Goal: Task Accomplishment & Management: Complete application form

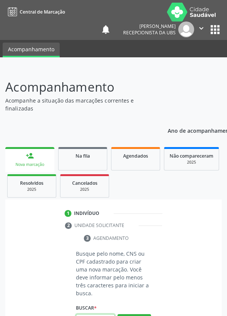
click at [95, 316] on input "text" at bounding box center [95, 321] width 39 height 13
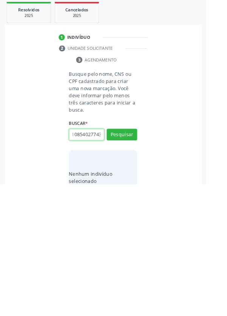
scroll to position [0, 14]
type input "708108540277432"
click at [147, 262] on button "Pesquisar" at bounding box center [134, 261] width 34 height 13
type input "708108540277432"
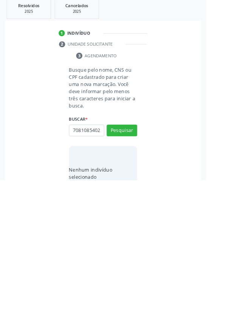
scroll to position [59, 0]
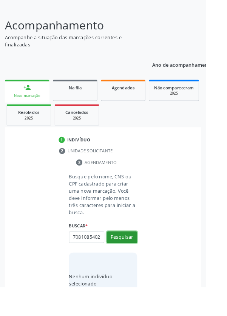
click at [136, 261] on button "Pesquisar" at bounding box center [134, 261] width 34 height 13
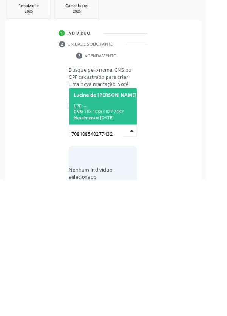
click at [122, 231] on div "CPF: --" at bounding box center [115, 234] width 69 height 6
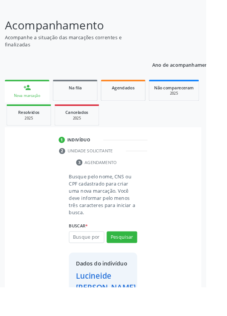
scroll to position [56, 0]
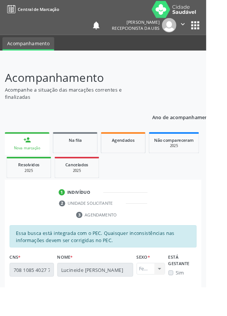
scroll to position [2, 0]
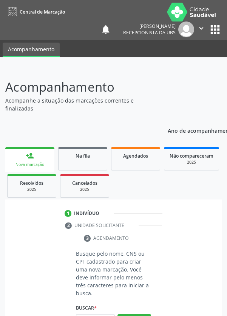
click at [94, 316] on input "text" at bounding box center [95, 321] width 39 height 13
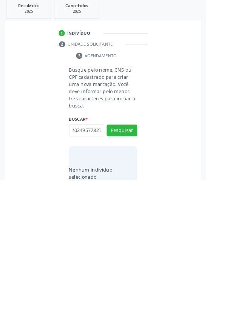
scroll to position [0, 14]
type input "705202495778279"
click at [138, 265] on button "Pesquisar" at bounding box center [134, 261] width 34 height 13
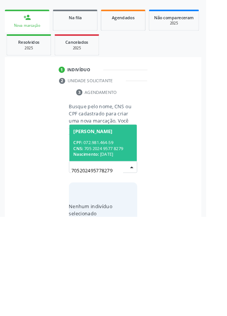
scroll to position [59, 0]
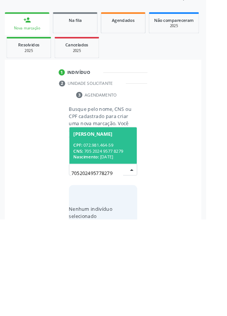
click at [118, 242] on div "CNS: 705 2024 9577 8279" at bounding box center [113, 241] width 65 height 6
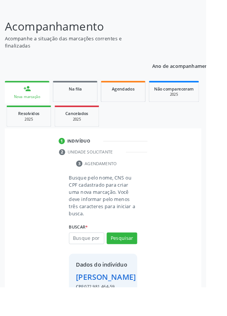
scroll to position [56, 0]
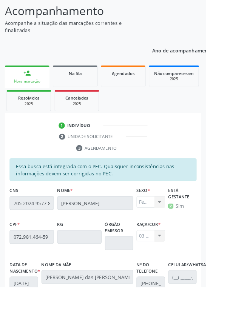
scroll to position [179, 0]
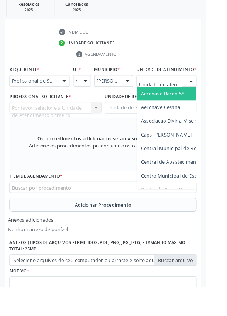
scroll to position [204, 0]
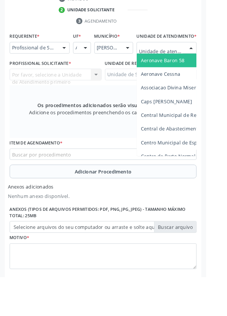
type input "Rua n"
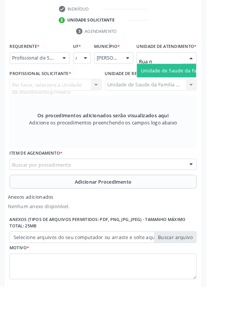
click at [195, 81] on span "Unidade de Saude da Familia Rua [GEOGRAPHIC_DATA]" at bounding box center [225, 77] width 140 height 7
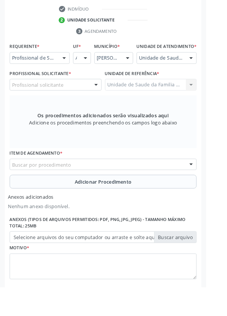
click at [81, 96] on div "Profissional solicitante" at bounding box center [61, 93] width 101 height 13
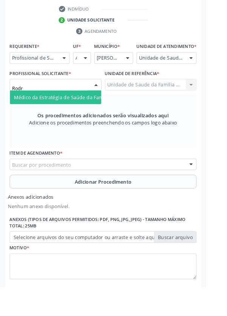
type input "Rodri"
click at [85, 111] on span "Médico da Estratégia de Saúde da Família - [PERSON_NAME]" at bounding box center [91, 106] width 153 height 7
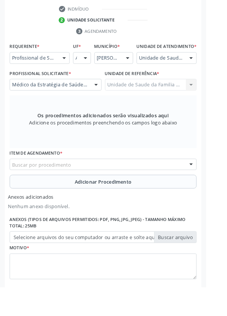
click at [129, 185] on div "Buscar por procedimento" at bounding box center [114, 181] width 206 height 13
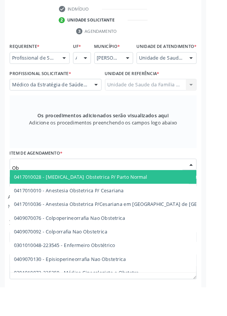
type input "O"
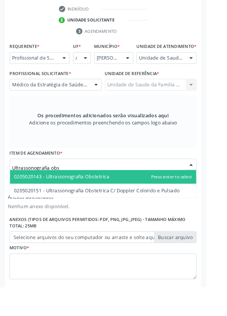
type input "Ultrassonografia obst"
click at [117, 198] on span "0205020143 - Ultrassonografia Obstetrica" at bounding box center [67, 194] width 105 height 7
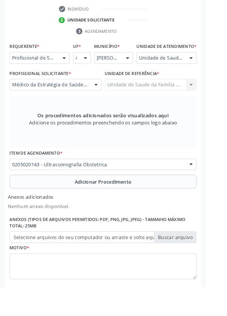
click at [138, 204] on span "Adicionar Procedimento" at bounding box center [113, 200] width 63 height 8
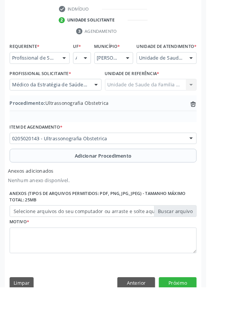
scroll to position [190, 0]
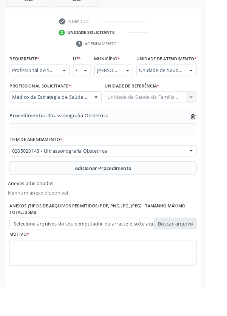
click at [200, 250] on label "Selecione arquivos do seu computador ou arraste e solte aqui" at bounding box center [114, 246] width 206 height 13
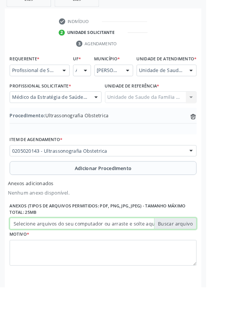
click at [200, 250] on input "Selecione arquivos do seu computador ou arraste e solte aqui" at bounding box center [114, 246] width 206 height 13
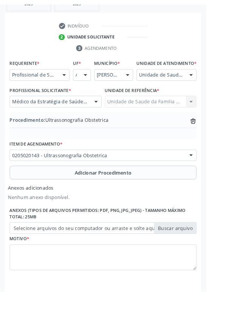
scroll to position [180, 0]
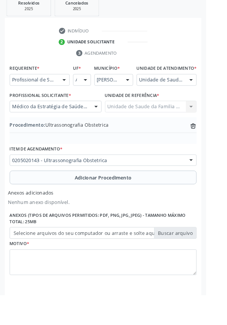
type input "C:\fakepath\17603550711185492148603045515324.jpg"
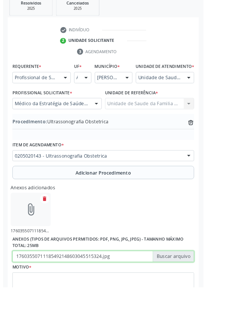
scroll to position [190, 0]
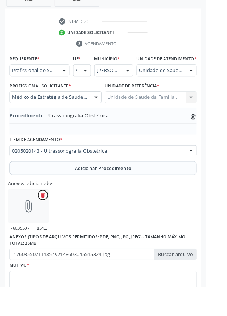
click at [51, 217] on button "delete" at bounding box center [47, 215] width 11 height 11
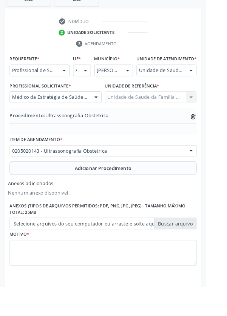
click at [199, 253] on label "Selecione arquivos do seu computador ou arraste e solte aqui" at bounding box center [114, 246] width 206 height 13
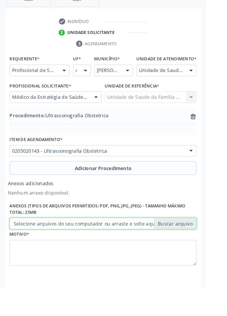
click at [199, 253] on input "Selecione arquivos do seu computador ou arraste e solte aqui" at bounding box center [114, 246] width 206 height 13
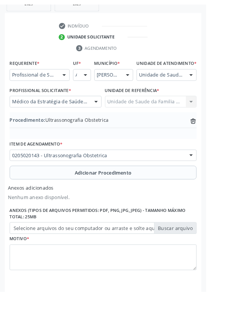
scroll to position [180, 0]
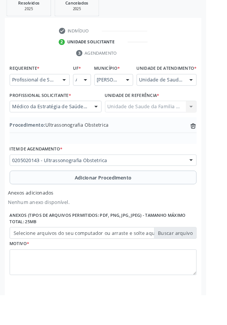
type input "C:\fakepath\17603550967707100231109231638812.jpg"
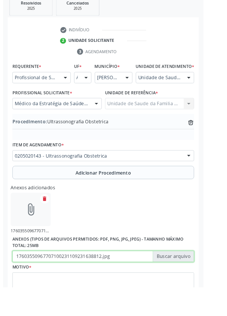
scroll to position [190, 0]
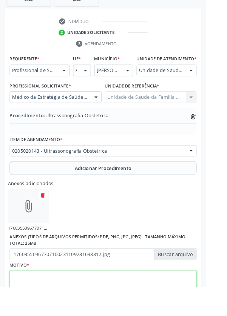
click at [131, 312] on textarea at bounding box center [114, 313] width 206 height 29
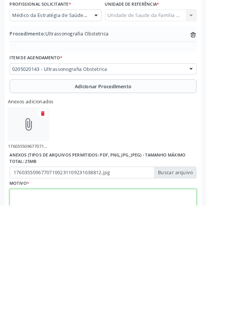
scroll to position [224, 0]
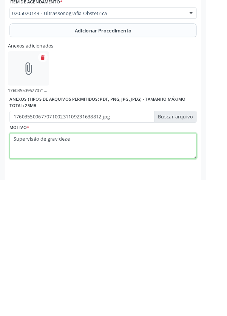
type textarea "Supervisão de gravidez"
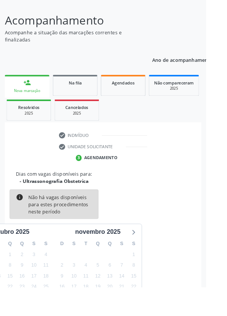
scroll to position [63, 0]
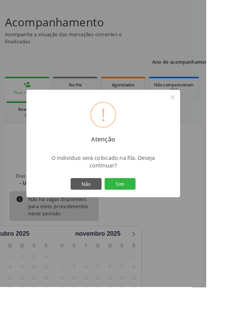
click at [149, 209] on button "Sim" at bounding box center [132, 202] width 34 height 13
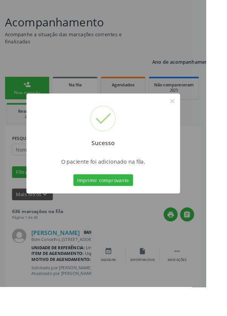
scroll to position [0, 0]
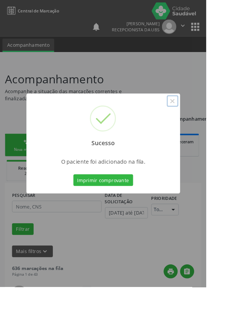
click at [196, 118] on button "×" at bounding box center [189, 111] width 13 height 13
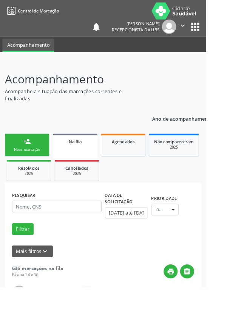
click at [31, 163] on div "Nova marcação" at bounding box center [30, 165] width 38 height 6
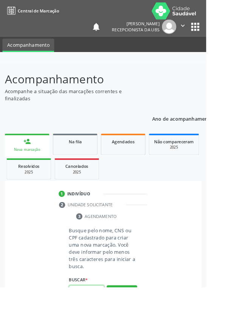
click at [102, 316] on input "text" at bounding box center [95, 321] width 39 height 13
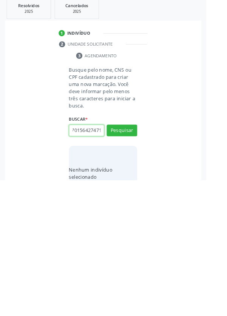
scroll to position [0, 14]
type input "706701564274710"
click at [148, 266] on button "Pesquisar" at bounding box center [134, 261] width 34 height 13
type input "706701564274710"
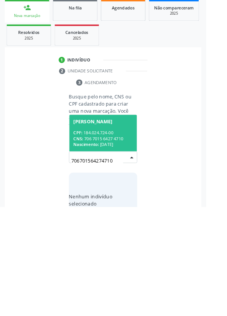
click at [136, 231] on div "CPF: 184.024.724-00" at bounding box center [113, 234] width 65 height 6
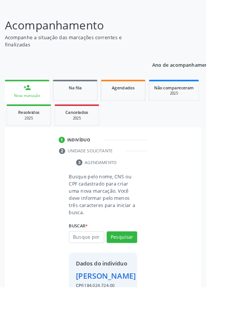
scroll to position [68, 0]
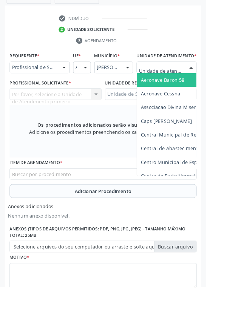
scroll to position [204, 0]
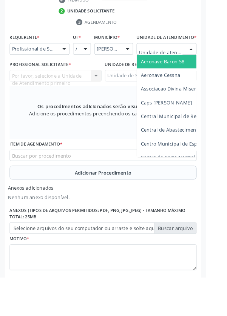
type input "Rua n"
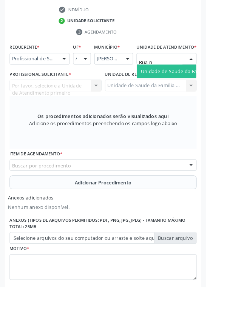
click at [192, 82] on span "Unidade de Saude da Familia Rua [GEOGRAPHIC_DATA]" at bounding box center [225, 78] width 140 height 7
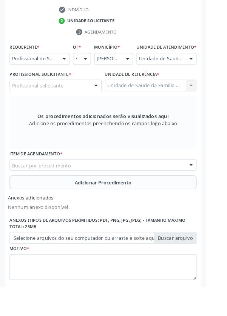
click at [80, 100] on div "Profissional solicitante" at bounding box center [61, 94] width 101 height 13
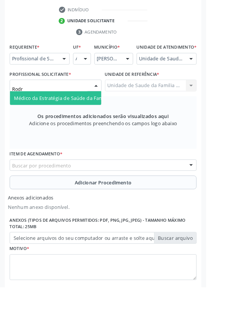
type input "Rodri"
click at [87, 111] on span "Médico da Estratégia de Saúde da Família - [PERSON_NAME]" at bounding box center [91, 107] width 153 height 7
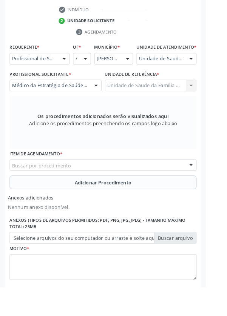
click at [151, 182] on div "Buscar por procedimento" at bounding box center [114, 182] width 206 height 13
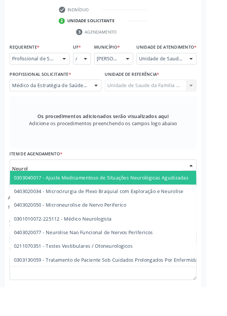
type input "Neurolo"
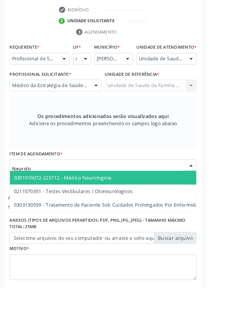
click at [116, 199] on span "0301010072-225112 - Médico Neurologista" at bounding box center [69, 195] width 108 height 7
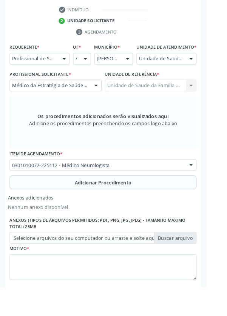
click at [144, 205] on span "Adicionar Procedimento" at bounding box center [113, 201] width 63 height 8
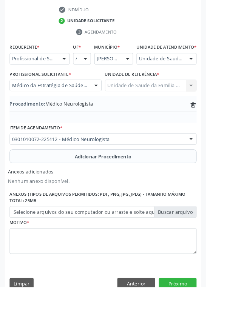
scroll to position [190, 0]
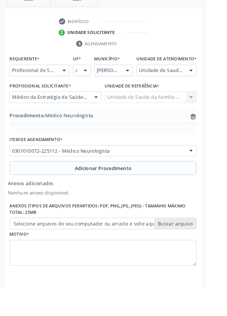
click at [201, 249] on label "Selecione arquivos do seu computador ou arraste e solte aqui" at bounding box center [114, 246] width 206 height 13
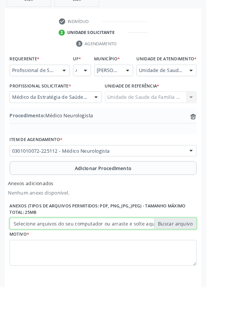
click at [201, 249] on input "Selecione arquivos do seu computador ou arraste e solte aqui" at bounding box center [114, 246] width 206 height 13
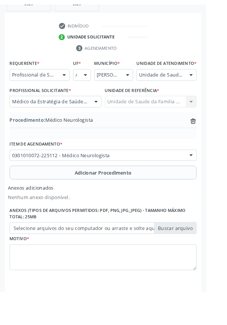
scroll to position [180, 0]
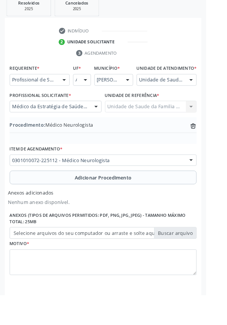
type input "C:\fakepath\17603552098612111210010820767257.jpg"
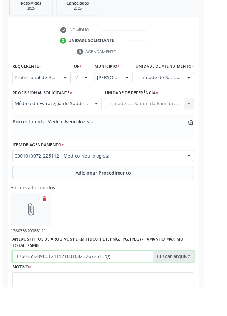
scroll to position [190, 0]
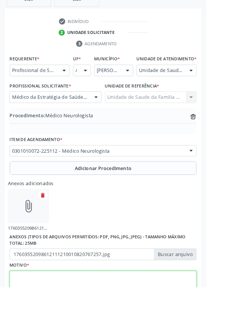
click at [68, 313] on textarea at bounding box center [114, 313] width 206 height 29
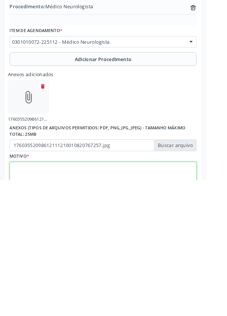
scroll to position [224, 0]
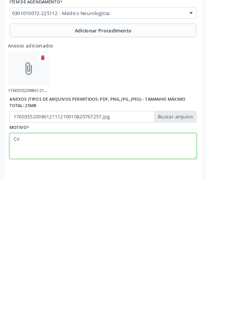
type textarea "C"
type textarea "CONSULTA EM NEUROPEDIATRIA, AUTISMO INFANTIL."
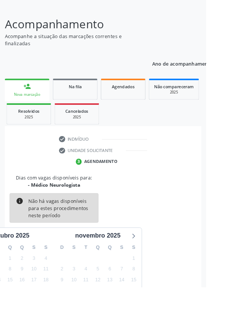
scroll to position [63, 0]
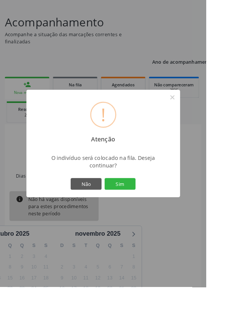
click at [149, 209] on button "Sim" at bounding box center [132, 202] width 34 height 13
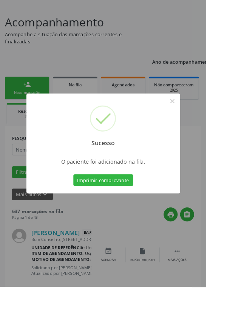
scroll to position [0, 0]
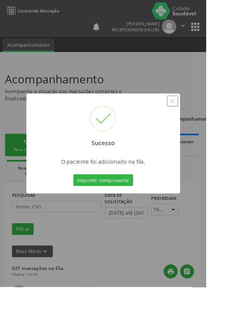
click at [196, 118] on button "×" at bounding box center [189, 111] width 13 height 13
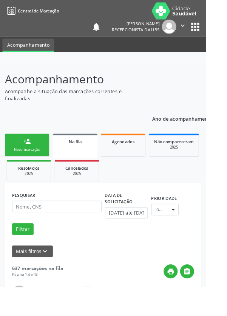
click at [34, 159] on div "person_add" at bounding box center [30, 156] width 8 height 8
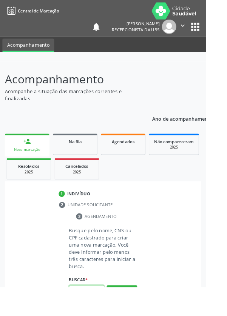
click at [98, 316] on input "text" at bounding box center [95, 321] width 39 height 13
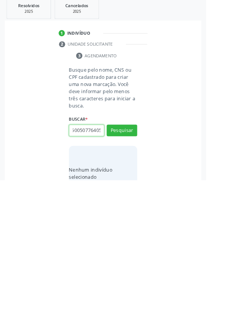
scroll to position [0, 14]
type input "700500507764056"
click at [145, 262] on button "Pesquisar" at bounding box center [134, 261] width 34 height 13
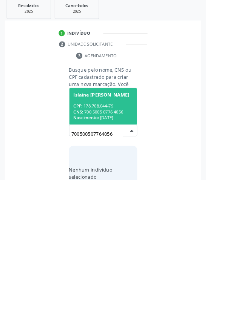
click at [131, 239] on div "CNS: 700 5005 0776 4056" at bounding box center [113, 241] width 65 height 6
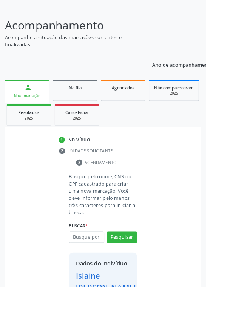
scroll to position [43, 0]
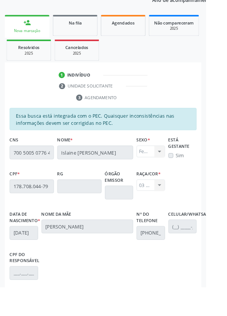
scroll to position [179, 0]
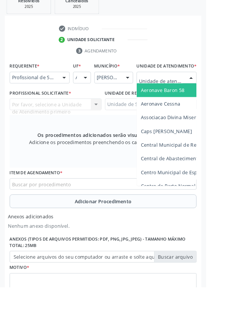
scroll to position [202, 0]
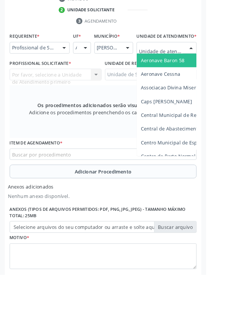
type input "Rua n"
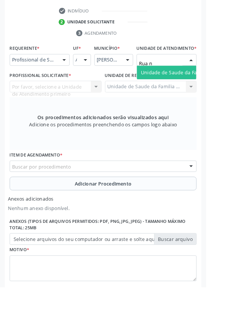
click at [206, 83] on span "Unidade de Saude da Familia Rua [GEOGRAPHIC_DATA]" at bounding box center [225, 79] width 140 height 7
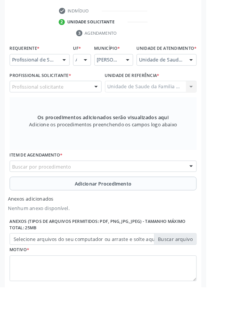
click at [88, 101] on div "Profissional solicitante" at bounding box center [61, 95] width 101 height 13
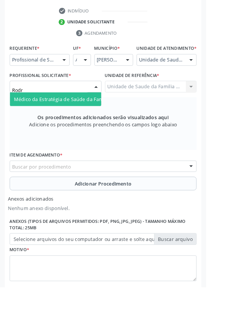
type input "Rodri"
click at [82, 113] on span "Médico da Estratégia de Saúde da Família - [PERSON_NAME]" at bounding box center [91, 109] width 153 height 7
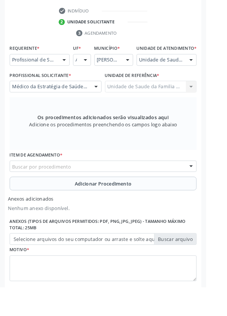
click at [130, 190] on div "Buscar por procedimento" at bounding box center [114, 183] width 206 height 13
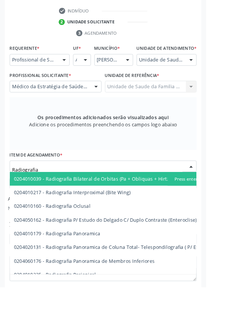
type input "Radiografia"
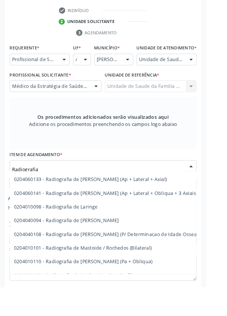
scroll to position [728, 0]
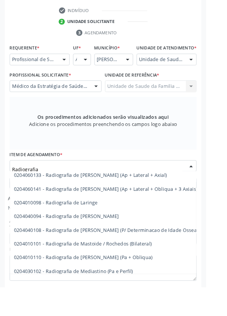
click at [185, 260] on span "0204040108 - Radiografia de [PERSON_NAME] (P/ Determinacao de Idade Ossea)" at bounding box center [126, 253] width 231 height 15
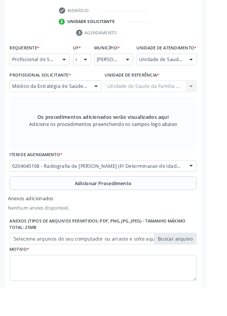
click at [136, 206] on span "Adicionar Procedimento" at bounding box center [113, 202] width 63 height 8
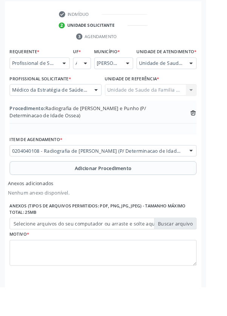
click at [198, 250] on label "Selecione arquivos do seu computador ou arraste e solte aqui" at bounding box center [114, 246] width 206 height 13
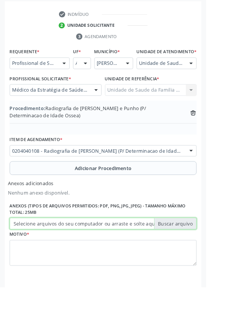
click at [198, 250] on input "Selecione arquivos do seu computador ou arraste e solte aqui" at bounding box center [114, 246] width 206 height 13
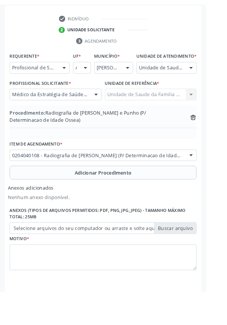
scroll to position [188, 0]
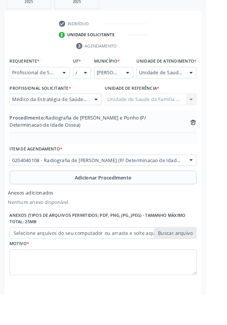
type input "C:\fakepath\17603554157044742435982961596771.jpg"
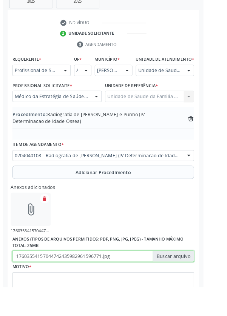
scroll to position [198, 0]
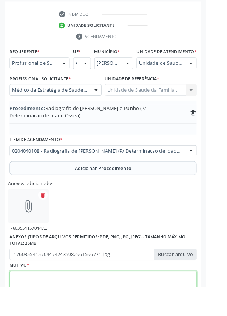
click at [94, 311] on textarea at bounding box center [114, 313] width 206 height 29
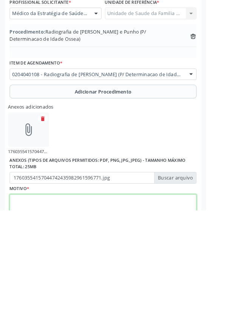
scroll to position [232, 0]
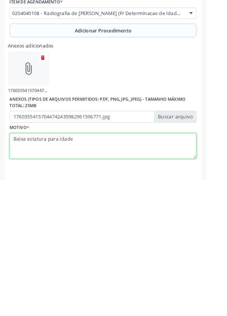
type textarea "Baixa estatura para idade."
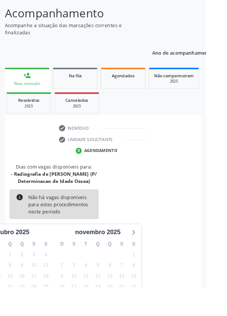
scroll to position [71, 0]
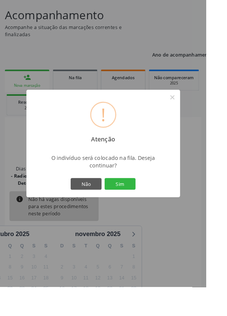
click at [149, 209] on button "Sim" at bounding box center [132, 202] width 34 height 13
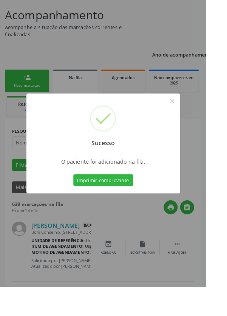
scroll to position [0, 0]
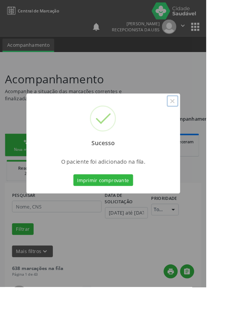
click at [196, 118] on button "×" at bounding box center [189, 111] width 13 height 13
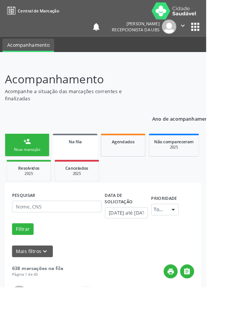
click at [35, 160] on link "person_add Nova marcação" at bounding box center [29, 159] width 49 height 25
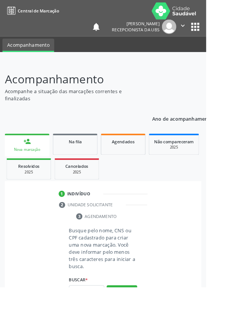
click at [34, 162] on div "Nova marcação" at bounding box center [30, 165] width 39 height 6
click at [105, 316] on input "text" at bounding box center [95, 321] width 39 height 13
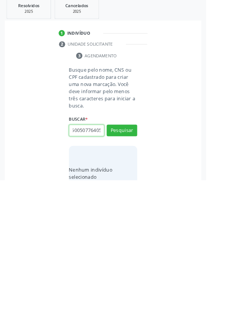
scroll to position [0, 14]
type input "700500507764056"
click at [142, 261] on button "Pesquisar" at bounding box center [134, 261] width 34 height 13
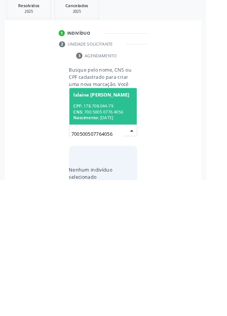
click at [126, 234] on div "CPF: 178.708.044-79" at bounding box center [113, 234] width 65 height 6
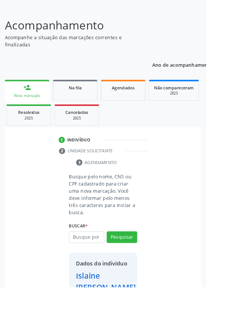
scroll to position [43, 0]
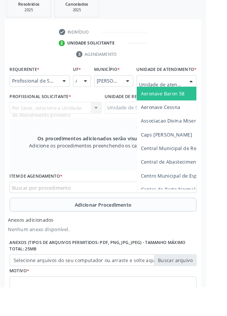
scroll to position [208, 0]
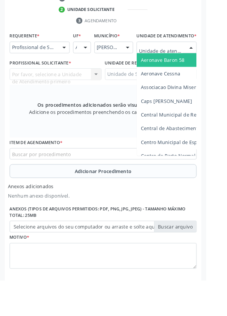
type input "Rua n"
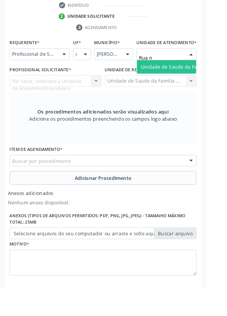
click at [198, 77] on span "Unidade de Saude da Familia Rua [GEOGRAPHIC_DATA]" at bounding box center [225, 73] width 140 height 7
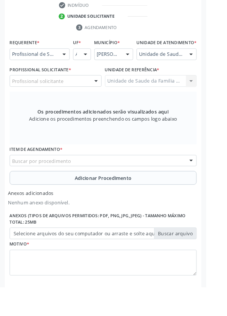
click at [78, 96] on div "Profissional solicitante" at bounding box center [61, 89] width 101 height 13
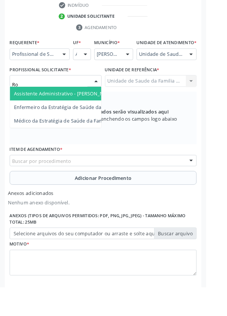
type input "Rod"
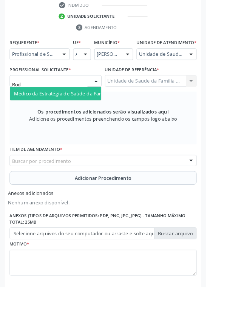
click at [87, 106] on span "Médico da Estratégia de Saúde da Família - [PERSON_NAME]" at bounding box center [91, 102] width 153 height 7
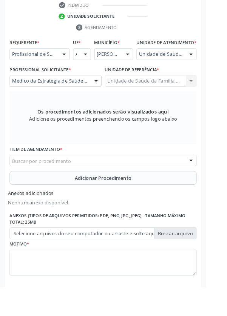
click at [136, 180] on div "Buscar por procedimento" at bounding box center [114, 177] width 206 height 13
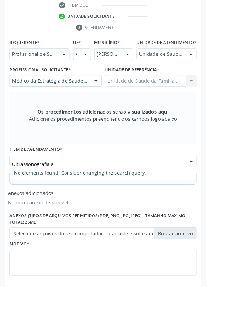
type input "Ultrassonografia"
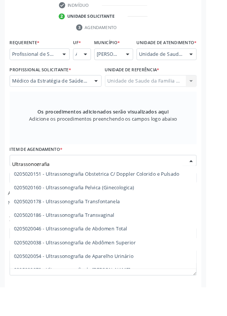
scroll to position [112, 0]
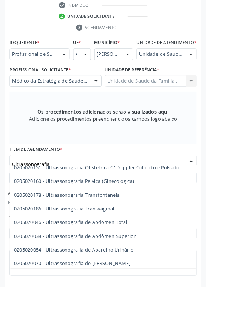
click at [145, 250] on span "0205020046 - Ultrassonografia de Abdomen Total" at bounding box center [180, 244] width 338 height 15
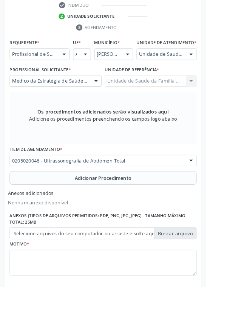
click at [140, 197] on button "Adicionar Procedimento" at bounding box center [114, 195] width 206 height 15
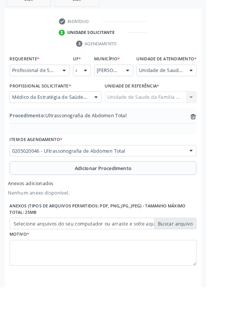
click at [201, 252] on label "Selecione arquivos do seu computador ou arraste e solte aqui" at bounding box center [114, 246] width 206 height 13
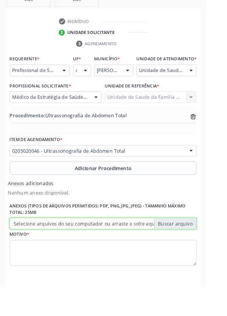
click at [201, 252] on input "Selecione arquivos do seu computador ou arraste e solte aqui" at bounding box center [114, 246] width 206 height 13
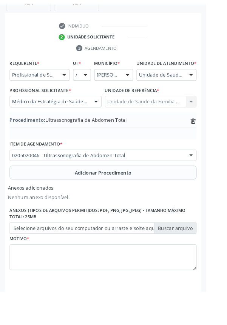
scroll to position [180, 0]
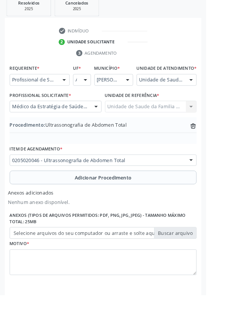
type input "C:\fakepath\1760355550603461607441116379135.jpg"
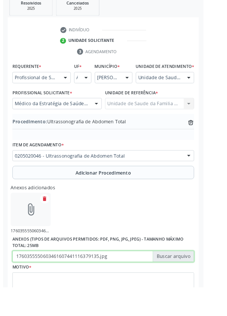
scroll to position [190, 0]
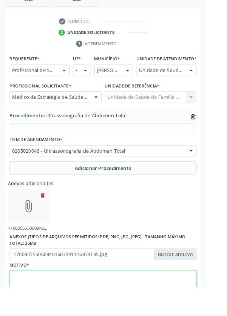
click at [102, 311] on textarea at bounding box center [114, 313] width 206 height 29
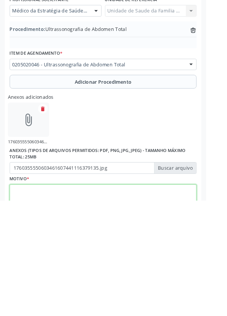
scroll to position [224, 0]
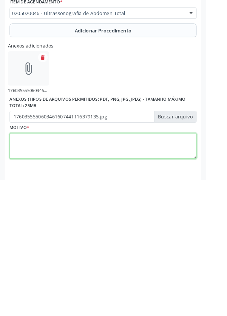
click at [42, 285] on textarea at bounding box center [114, 279] width 206 height 29
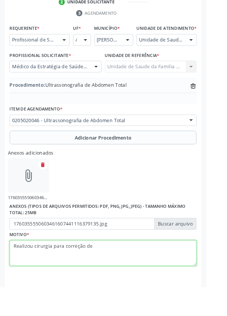
click at [124, 280] on textarea "Realizou cirurgia para correção de" at bounding box center [114, 279] width 206 height 29
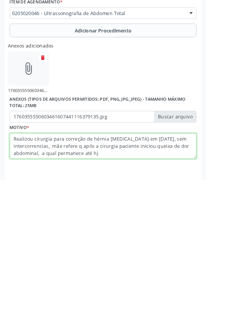
type textarea "Realizou cirurgia para correção de hérnia [MEDICAL_DATA] em ab[DATE] sem interc…"
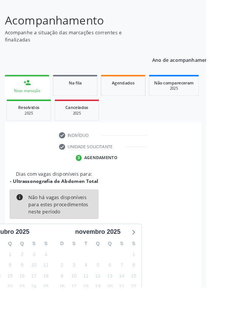
scroll to position [63, 0]
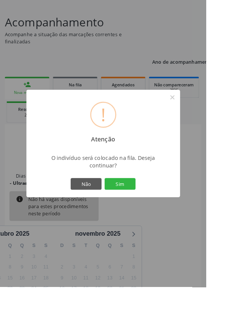
click at [149, 209] on button "Sim" at bounding box center [132, 202] width 34 height 13
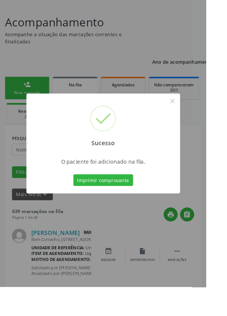
scroll to position [0, 0]
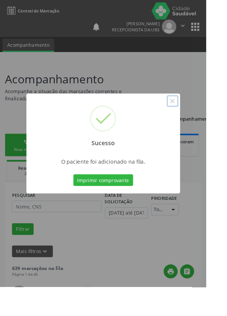
click at [196, 118] on button "×" at bounding box center [189, 111] width 13 height 13
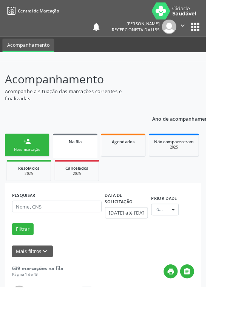
click at [32, 159] on div "person_add" at bounding box center [30, 156] width 8 height 8
click at [27, 160] on link "person_add Nova marcação" at bounding box center [29, 159] width 49 height 25
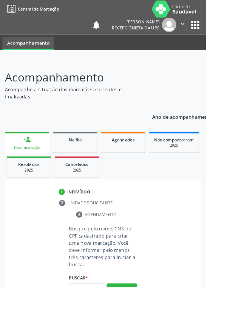
scroll to position [19, 0]
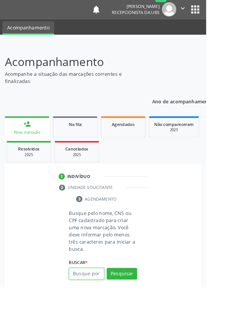
click at [97, 303] on input "text" at bounding box center [95, 301] width 39 height 13
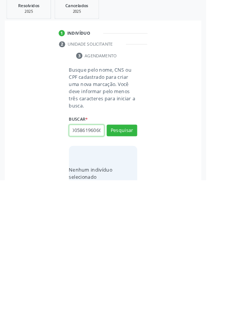
scroll to position [0, 14]
type input "704005861960663"
click at [141, 257] on button "Pesquisar" at bounding box center [134, 261] width 34 height 13
type input "704005861960663"
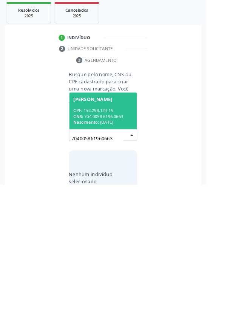
scroll to position [59, 0]
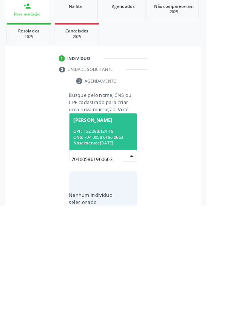
click at [123, 235] on div "CPF: 152.298.124-19" at bounding box center [113, 234] width 65 height 6
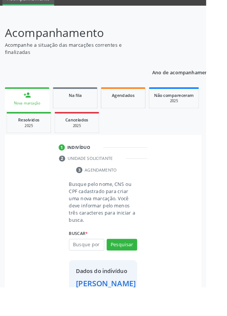
scroll to position [43, 0]
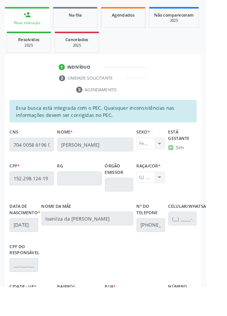
scroll to position [179, 0]
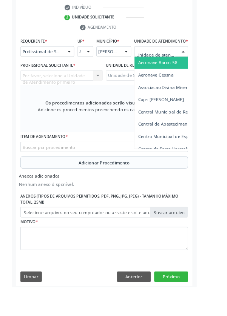
scroll to position [205, 0]
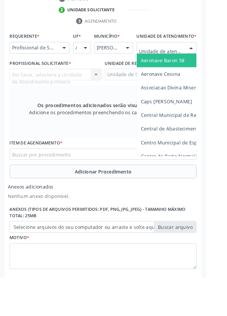
type input "Rua n"
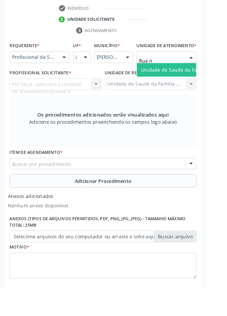
click at [199, 80] on span "Unidade de Saude da Familia Rua [GEOGRAPHIC_DATA]" at bounding box center [225, 76] width 140 height 7
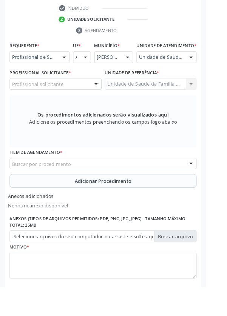
click at [80, 99] on div "Profissional solicitante" at bounding box center [61, 92] width 101 height 13
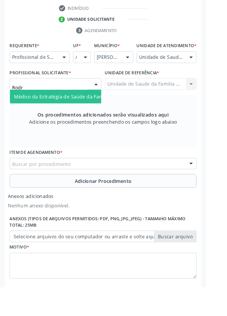
type input "Rodri"
click at [96, 110] on span "Médico da Estratégia de Saúde da Família - [PERSON_NAME]" at bounding box center [91, 106] width 153 height 7
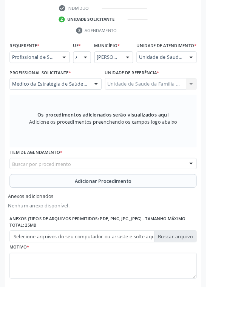
click at [157, 185] on div "Buscar por procedimento" at bounding box center [114, 180] width 206 height 13
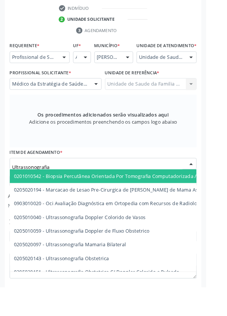
type input "Ultrassonografia"
click at [107, 288] on span "0205020143 - Ultrassonografia Obstetrica" at bounding box center [67, 284] width 105 height 7
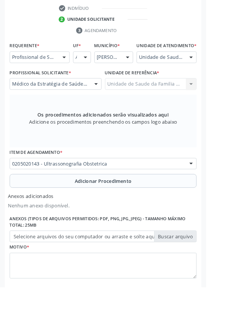
click at [139, 204] on span "Adicionar Procedimento" at bounding box center [113, 200] width 63 height 8
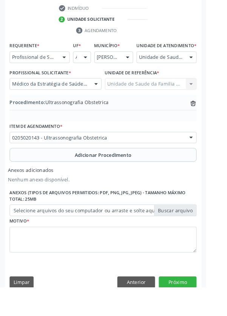
scroll to position [190, 0]
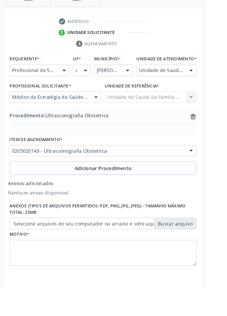
click at [203, 253] on label "Selecione arquivos do seu computador ou arraste e solte aqui" at bounding box center [114, 246] width 206 height 13
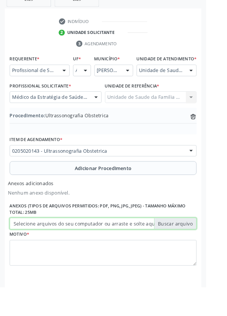
click at [203, 253] on input "Selecione arquivos do seu computador ou arraste e solte aqui" at bounding box center [114, 246] width 206 height 13
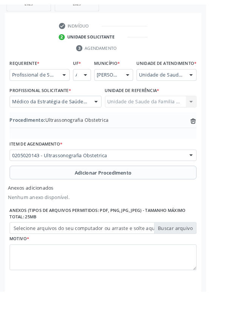
scroll to position [180, 0]
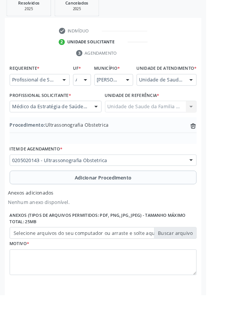
type input "C:\fakepath\17603558677923016682346689925904.jpg"
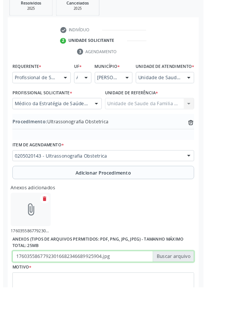
scroll to position [190, 0]
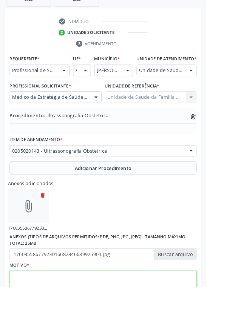
click at [134, 310] on textarea at bounding box center [114, 313] width 206 height 29
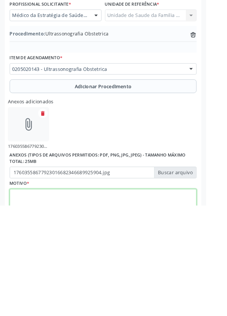
scroll to position [224, 0]
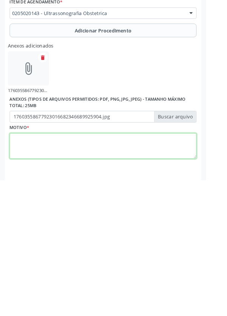
type textarea "D"
type textarea "Supervisão de gravidez"
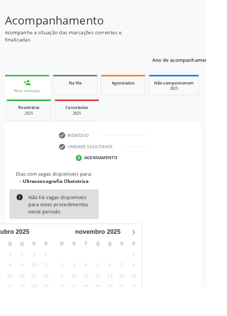
scroll to position [63, 0]
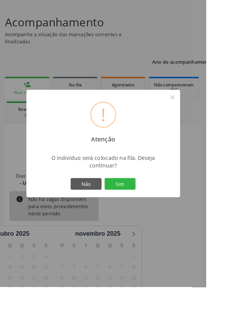
click at [149, 209] on button "Sim" at bounding box center [132, 202] width 34 height 13
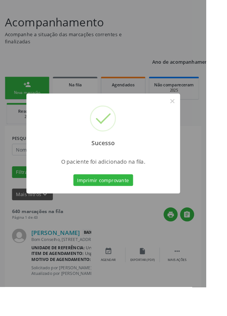
scroll to position [0, 0]
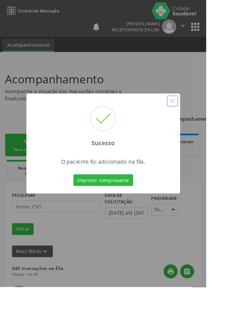
click at [196, 118] on button "×" at bounding box center [189, 111] width 13 height 13
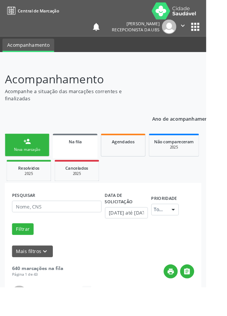
click at [40, 155] on link "person_add Nova marcação" at bounding box center [29, 159] width 49 height 25
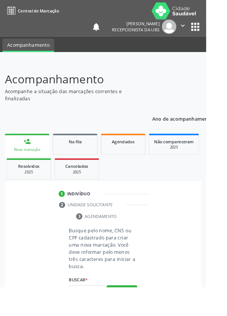
click at [38, 183] on span "Resolvidos" at bounding box center [31, 183] width 23 height 6
click at [97, 316] on html "Central de Marcação notifications [PERSON_NAME] Recepcionista da UBS  Configur…" at bounding box center [113, 158] width 227 height 316
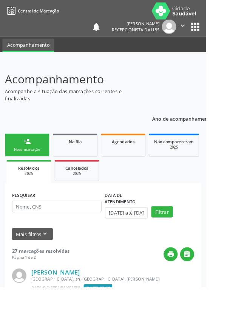
click at [42, 163] on div "Nova marcação" at bounding box center [30, 165] width 38 height 6
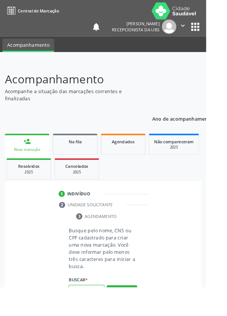
click at [90, 316] on input "text" at bounding box center [95, 321] width 39 height 13
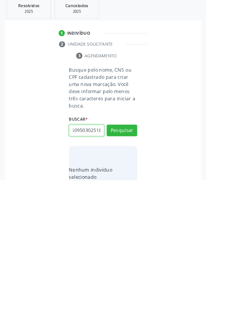
scroll to position [0, 14]
type input "708609503025189"
click at [145, 265] on button "Pesquisar" at bounding box center [134, 261] width 34 height 13
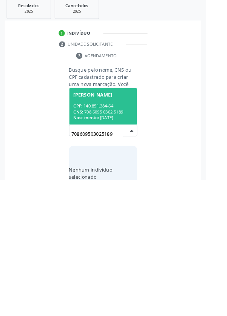
click at [127, 245] on div "Nascimento: 16[DATE]" at bounding box center [113, 247] width 65 height 6
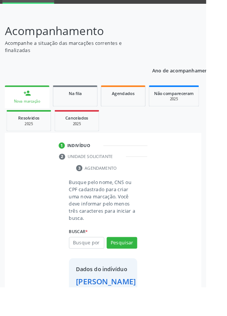
scroll to position [43, 0]
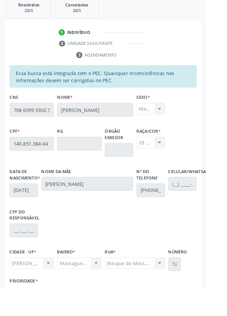
scroll to position [179, 0]
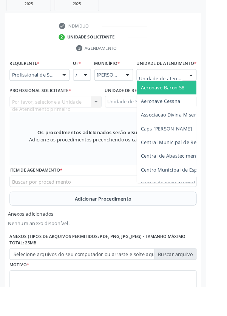
scroll to position [205, 0]
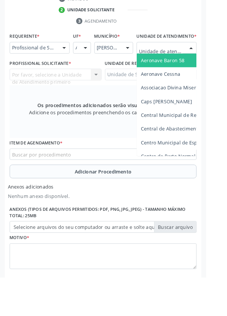
type input "Rua n"
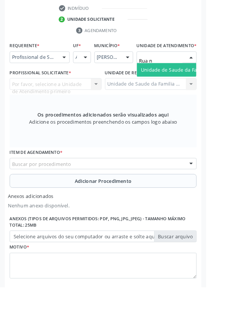
click at [191, 80] on span "Unidade de Saude da Familia Rua [GEOGRAPHIC_DATA]" at bounding box center [225, 76] width 140 height 7
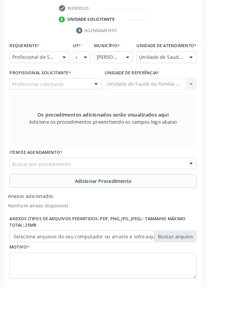
click at [79, 99] on div "Profissional solicitante" at bounding box center [61, 92] width 101 height 13
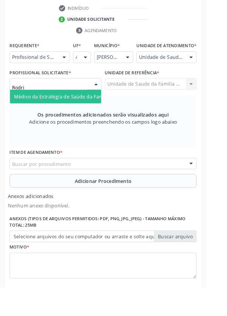
type input "Rodrig"
click at [94, 110] on span "Médico da Estratégia de Saúde da Família - [PERSON_NAME]" at bounding box center [91, 106] width 153 height 7
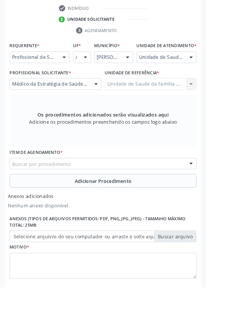
click at [168, 185] on div "Buscar por procedimento" at bounding box center [114, 180] width 206 height 13
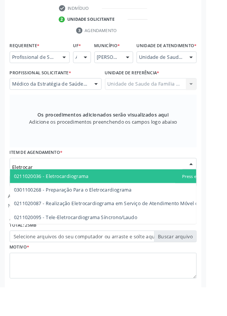
type input "Eletrocard"
click at [105, 201] on span "0211020036 - Eletrocardiograma" at bounding box center [130, 194] width 239 height 15
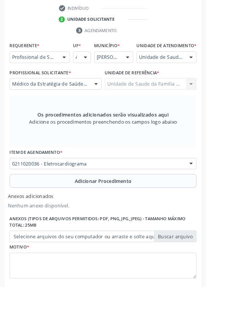
click at [135, 204] on span "Adicionar Procedimento" at bounding box center [113, 200] width 63 height 8
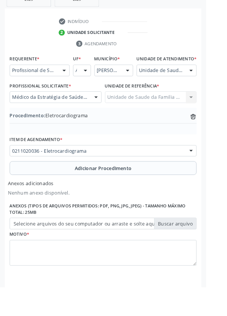
click at [194, 253] on label "Selecione arquivos do seu computador ou arraste e solte aqui" at bounding box center [114, 246] width 206 height 13
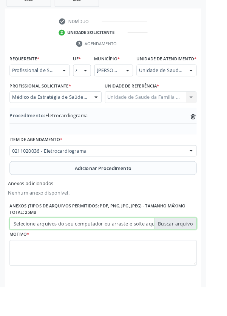
click at [194, 253] on input "Selecione arquivos do seu computador ou arraste e solte aqui" at bounding box center [114, 246] width 206 height 13
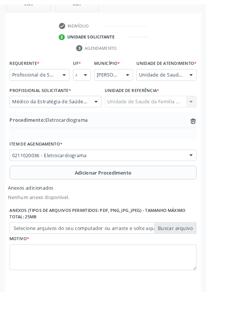
scroll to position [180, 0]
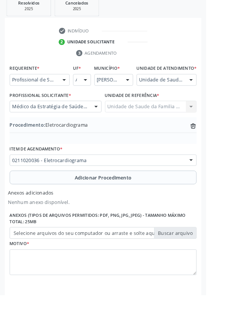
type input "C:\fakepath\17603560162746541248092680517193.jpg"
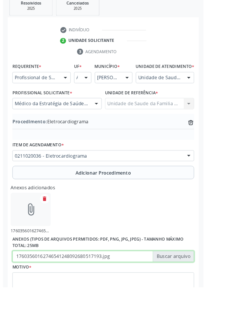
scroll to position [190, 0]
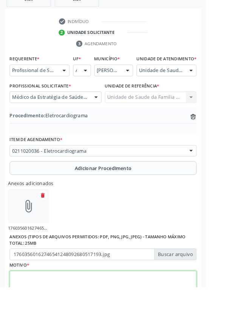
click at [122, 313] on textarea at bounding box center [114, 313] width 206 height 29
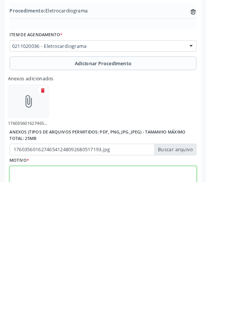
scroll to position [224, 0]
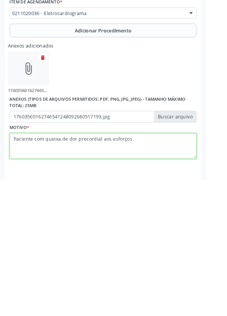
type textarea "Paciente com queixa de dor precordial aos esforços"
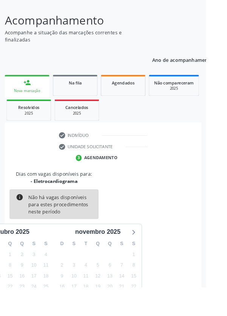
scroll to position [63, 0]
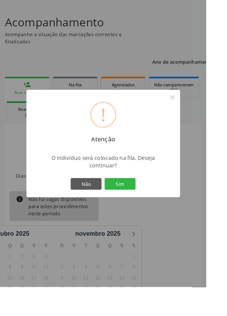
click at [149, 209] on button "Sim" at bounding box center [132, 202] width 34 height 13
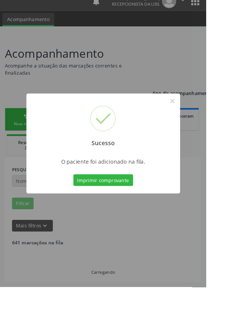
scroll to position [0, 0]
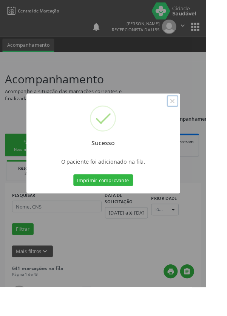
click at [196, 118] on button "×" at bounding box center [189, 111] width 13 height 13
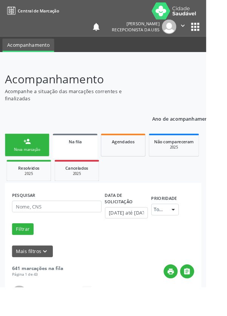
click at [35, 156] on link "person_add Nova marcação" at bounding box center [29, 159] width 49 height 25
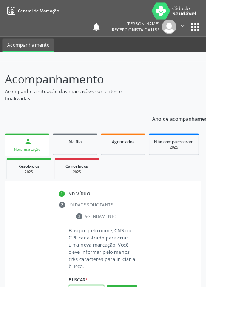
click at [100, 316] on input "text" at bounding box center [95, 321] width 39 height 13
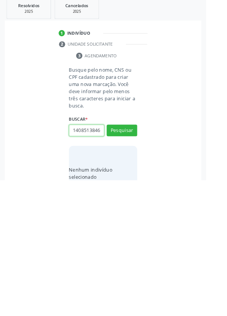
scroll to position [0, 2]
type input "14085138464"
click at [148, 265] on button "Pesquisar" at bounding box center [134, 261] width 34 height 13
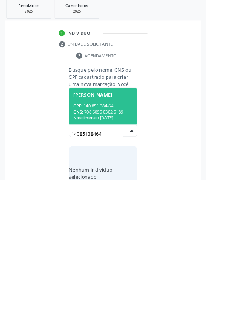
click at [126, 240] on div "CNS: 708 6095 0302 5189" at bounding box center [113, 241] width 65 height 6
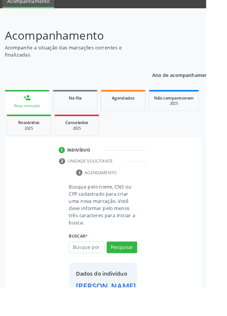
scroll to position [43, 0]
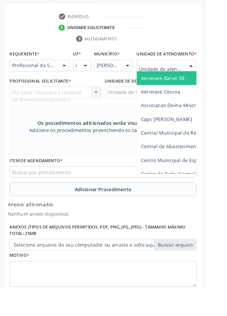
scroll to position [205, 0]
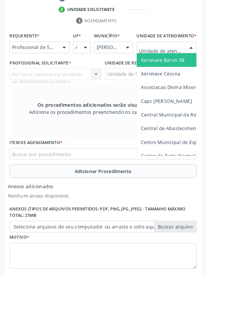
type input "Rua n"
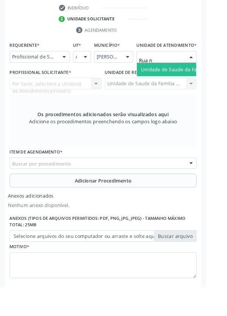
click at [197, 80] on span "Unidade de Saude da Familia Rua [GEOGRAPHIC_DATA]" at bounding box center [225, 76] width 140 height 7
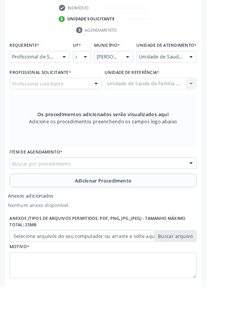
click at [79, 99] on div "Profissional solicitante" at bounding box center [61, 92] width 101 height 13
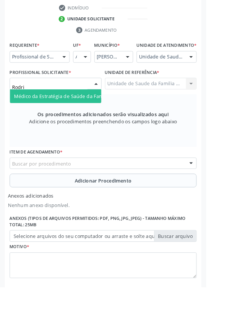
type input "Rodrig"
click at [94, 109] on span "Médico da Estratégia de Saúde da Família - [PERSON_NAME]" at bounding box center [91, 105] width 153 height 7
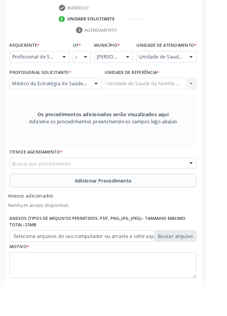
click at [151, 184] on div "Buscar por procedimento" at bounding box center [114, 180] width 206 height 13
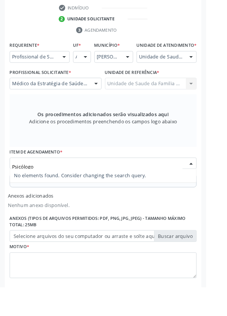
type input "Psicólogo"
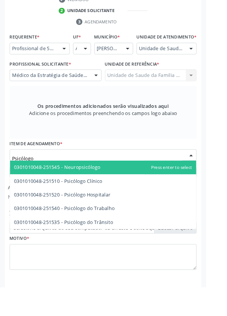
scroll to position [219, 0]
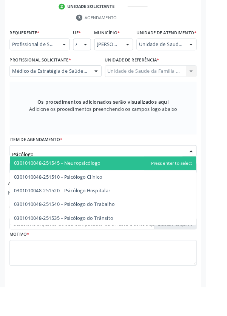
click at [109, 199] on span "0301010048-251510 - Psicólogo Clínico" at bounding box center [63, 194] width 97 height 7
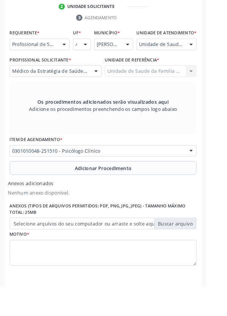
click at [203, 253] on label "Selecione arquivos do seu computador ou arraste e solte aqui" at bounding box center [114, 246] width 206 height 13
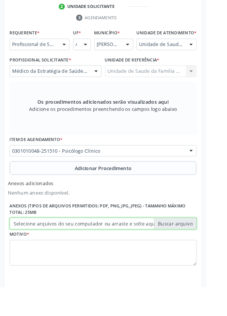
click at [203, 253] on input "Selecione arquivos do seu computador ou arraste e solte aqui" at bounding box center [114, 246] width 206 height 13
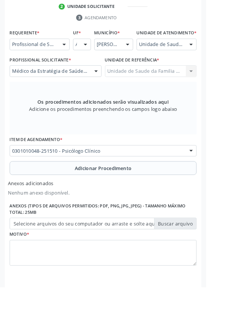
click at [139, 190] on span "Adicionar Procedimento" at bounding box center [113, 186] width 63 height 8
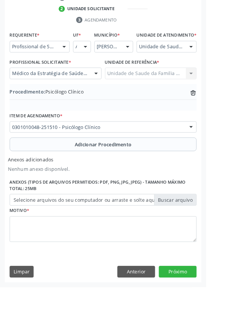
scroll to position [190, 0]
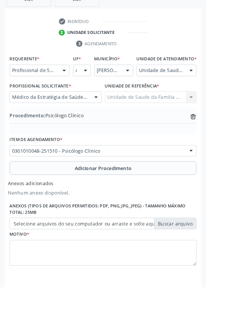
click at [202, 253] on label "Selecione arquivos do seu computador ou arraste e solte aqui" at bounding box center [114, 246] width 206 height 13
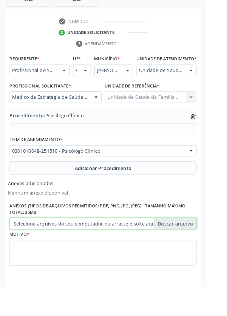
click at [202, 253] on input "Selecione arquivos do seu computador ou arraste e solte aqui" at bounding box center [114, 246] width 206 height 13
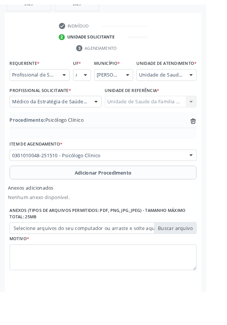
scroll to position [180, 0]
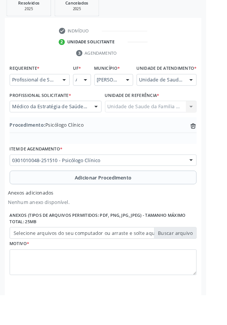
type input "C:\fakepath\1760356149243417523757981190945.jpg"
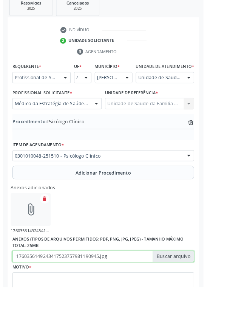
scroll to position [190, 0]
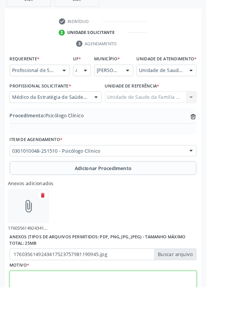
click at [90, 314] on textarea at bounding box center [114, 313] width 206 height 29
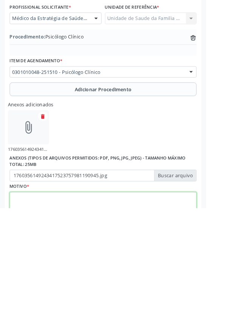
scroll to position [224, 0]
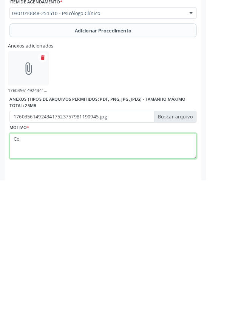
type textarea "C"
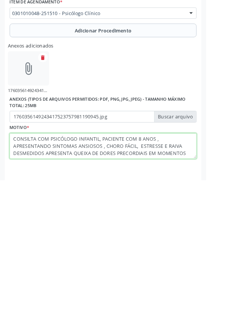
scroll to position [6, 0]
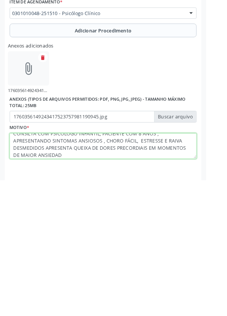
type textarea "CONSILTA COM PSICÓLOGO INFANTIL, PACIENTE COM 8 ANOS , APRESENTANDO SINTOMAS AN…"
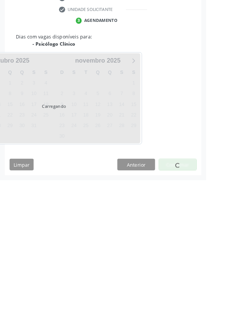
scroll to position [65, 0]
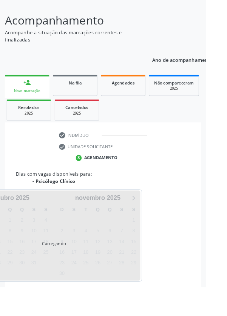
click at [207, 214] on div "Dias com vagas disponíveis para: - Psicólogo Clínico Carregando [DATE] D S T Q …" at bounding box center [113, 249] width 216 height 123
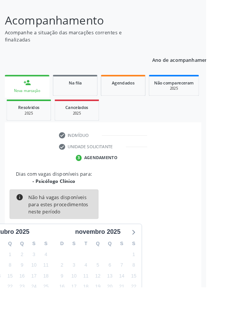
scroll to position [63, 0]
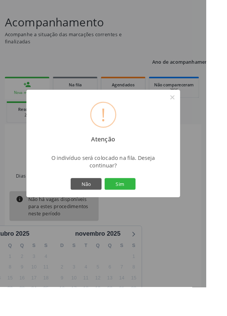
click at [149, 209] on button "Sim" at bounding box center [132, 202] width 34 height 13
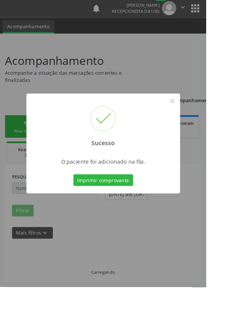
scroll to position [0, 0]
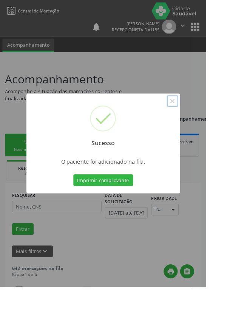
click at [196, 118] on button "×" at bounding box center [189, 111] width 13 height 13
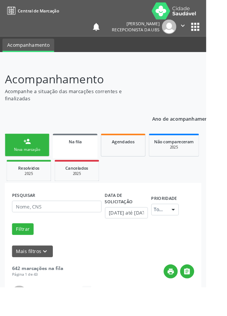
click at [48, 164] on div "Nova marcação" at bounding box center [30, 165] width 38 height 6
click at [43, 162] on div "Nova marcação" at bounding box center [30, 165] width 38 height 6
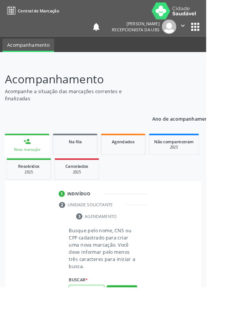
click at [102, 316] on input "text" at bounding box center [95, 321] width 39 height 13
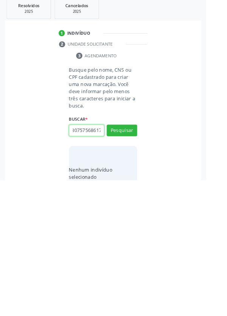
scroll to position [0, 14]
type input "702807575686170"
click at [139, 258] on button "Pesquisar" at bounding box center [134, 261] width 34 height 13
type input "702807575686170"
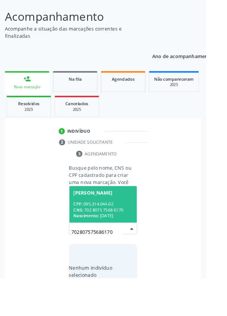
scroll to position [59, 0]
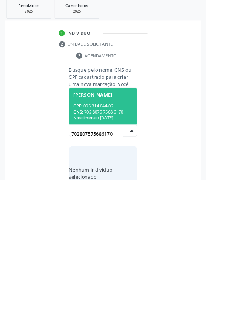
click at [123, 234] on div "CPF: 095.314.044-02" at bounding box center [113, 234] width 65 height 6
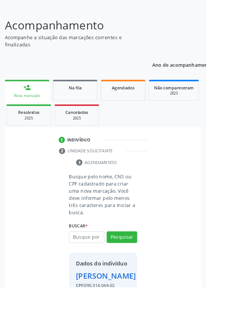
scroll to position [56, 0]
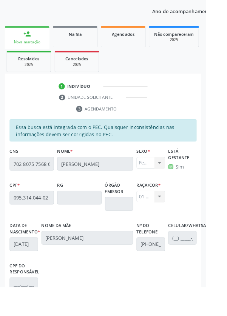
scroll to position [179, 0]
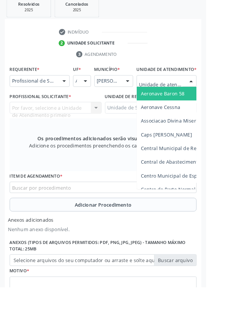
scroll to position [205, 0]
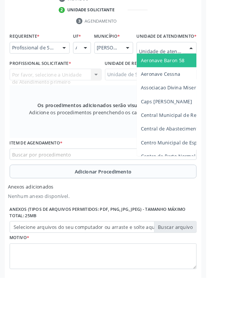
type input "Rua n"
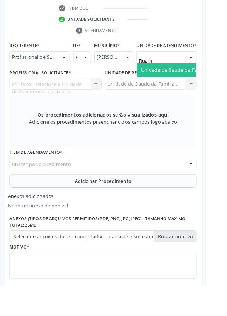
click at [196, 80] on span "Unidade de Saude da Familia Rua [GEOGRAPHIC_DATA]" at bounding box center [225, 76] width 140 height 7
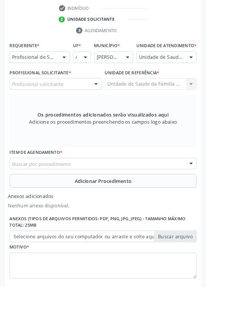
click at [71, 99] on div "Profissional solicitante" at bounding box center [61, 92] width 101 height 13
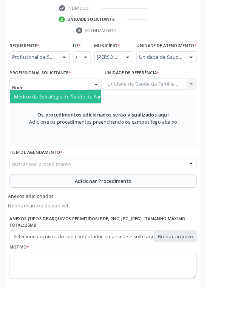
type input "Rodri"
click at [94, 110] on span "Médico da Estratégia de Saúde da Família - [PERSON_NAME]" at bounding box center [91, 106] width 153 height 7
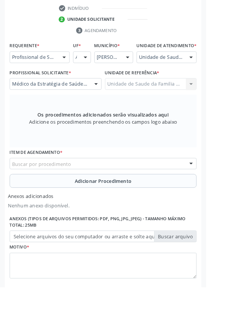
click at [154, 186] on div "Buscar por procedimento" at bounding box center [114, 180] width 206 height 13
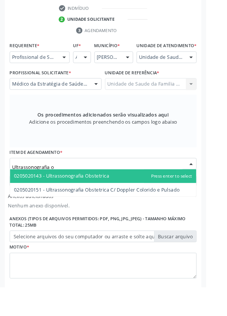
type input "Ultrassonografia ob"
click at [117, 197] on span "0205020143 - Ultrassonografia Obstetrica" at bounding box center [67, 193] width 105 height 7
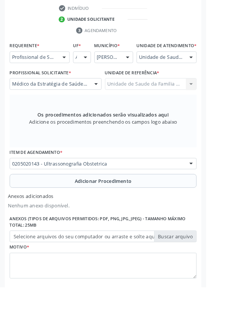
click at [138, 204] on span "Adicionar Procedimento" at bounding box center [113, 200] width 63 height 8
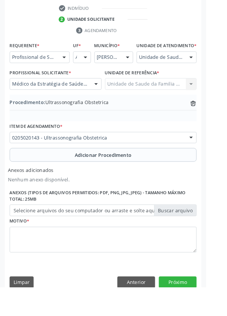
scroll to position [190, 0]
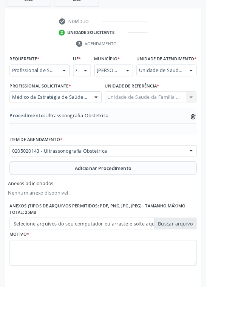
click at [201, 252] on label "Selecione arquivos do seu computador ou arraste e solte aqui" at bounding box center [114, 246] width 206 height 13
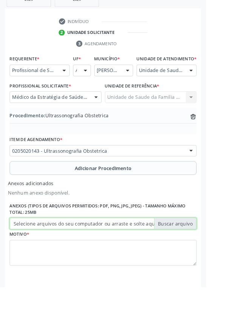
click at [201, 252] on input "Selecione arquivos do seu computador ou arraste e solte aqui" at bounding box center [114, 246] width 206 height 13
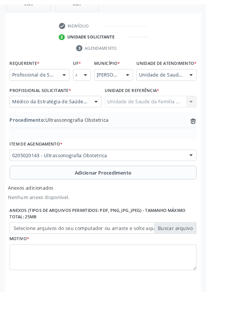
scroll to position [180, 0]
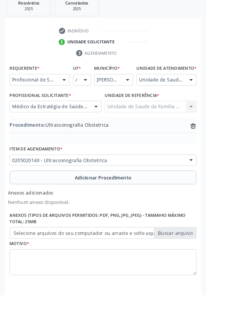
type input "C:\fakepath\17603573617035508459412945878990.jpg"
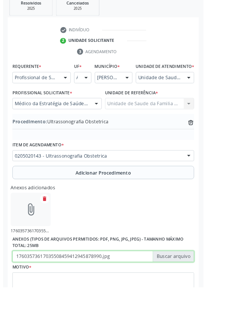
scroll to position [190, 0]
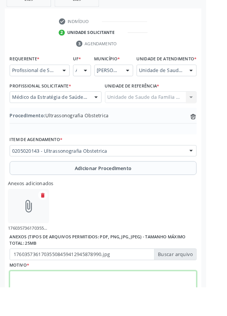
click at [71, 311] on textarea at bounding box center [114, 313] width 206 height 29
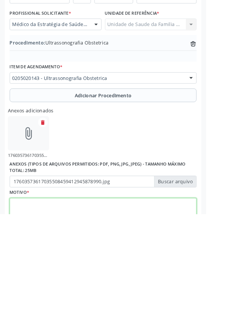
scroll to position [224, 0]
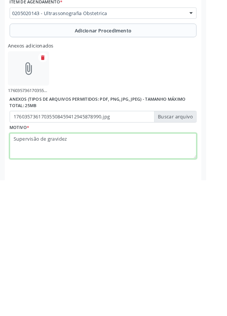
type textarea "Supervisão de gravidez"
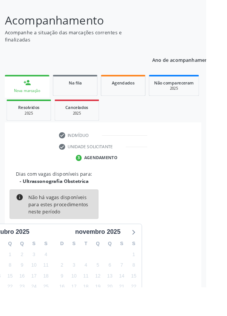
scroll to position [63, 0]
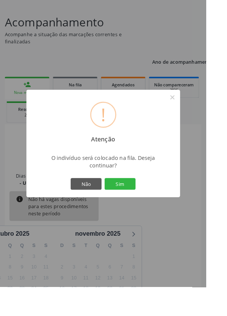
click at [149, 209] on button "Sim" at bounding box center [132, 202] width 34 height 13
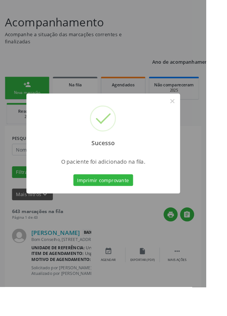
scroll to position [0, 0]
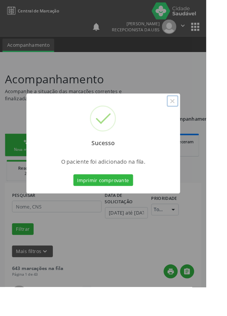
click at [196, 118] on button "×" at bounding box center [189, 111] width 13 height 13
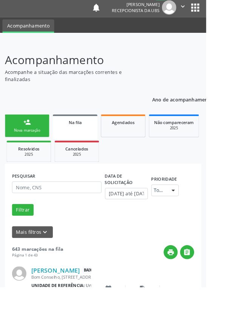
scroll to position [24, 0]
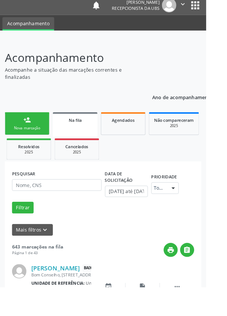
click at [194, 236] on div "PESQUISAR DATA DE SOLICITAÇÃO [DATE] até [DATE] Prioridade Todos Todos Baixa Pr…" at bounding box center [113, 214] width 204 height 56
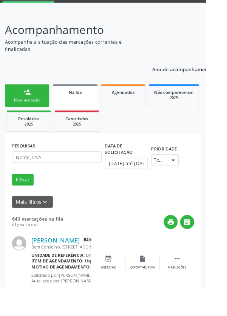
scroll to position [94, 0]
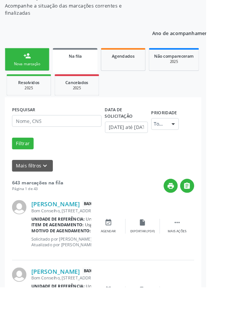
click at [33, 63] on div "person_add" at bounding box center [30, 61] width 8 height 8
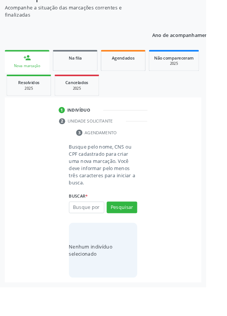
scroll to position [59, 0]
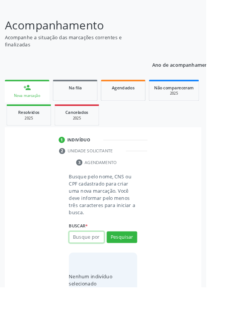
click at [102, 261] on input "text" at bounding box center [95, 261] width 39 height 13
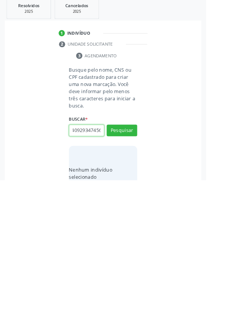
scroll to position [0, 14]
type input "708409293474561"
click at [148, 263] on button "Pesquisar" at bounding box center [134, 261] width 34 height 13
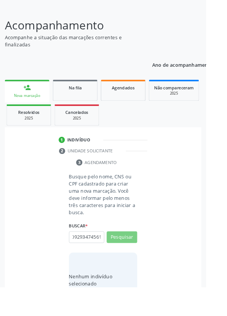
scroll to position [0, 0]
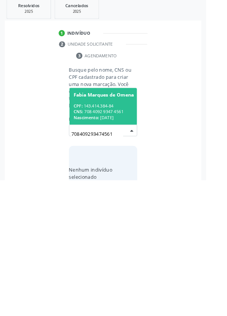
click at [121, 233] on div "CPF: 143.414.384-84" at bounding box center [114, 234] width 66 height 6
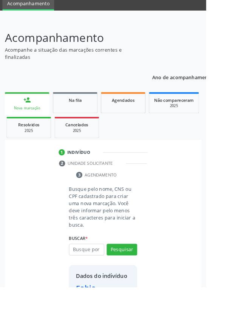
scroll to position [43, 0]
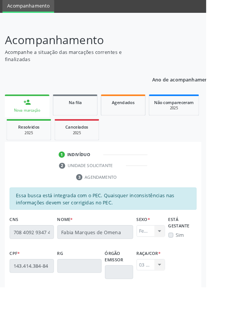
scroll to position [159, 0]
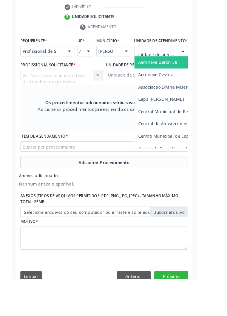
scroll to position [196, 0]
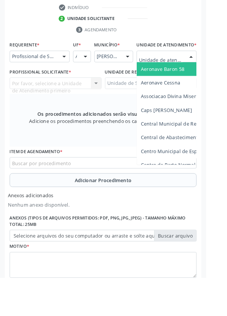
type input "Rua n"
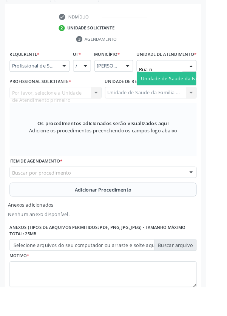
click at [199, 90] on span "Unidade de Saude da Familia Rua [GEOGRAPHIC_DATA]" at bounding box center [225, 86] width 140 height 7
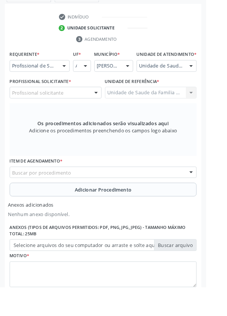
click at [83, 108] on div "Profissional solicitante" at bounding box center [61, 102] width 101 height 13
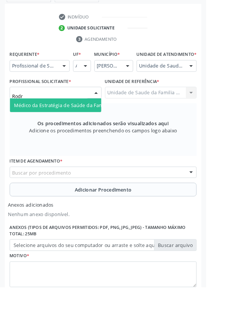
type input "Rodri"
click at [96, 119] on span "Médico da Estratégia de Saúde da Família - [PERSON_NAME]" at bounding box center [91, 115] width 153 height 7
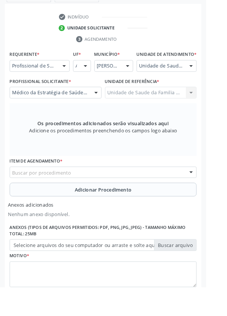
click at [142, 191] on div "Buscar por procedimento" at bounding box center [114, 189] width 206 height 13
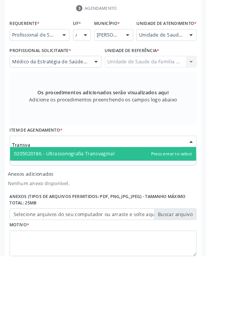
click at [141, 211] on span "0205020186 - Ultrassonografia Transvaginal" at bounding box center [113, 203] width 205 height 15
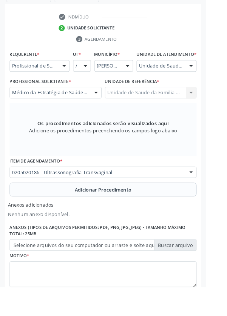
click at [156, 216] on button "Adicionar Procedimento" at bounding box center [114, 208] width 206 height 15
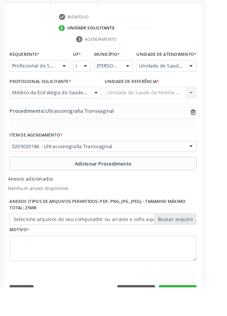
scroll to position [190, 0]
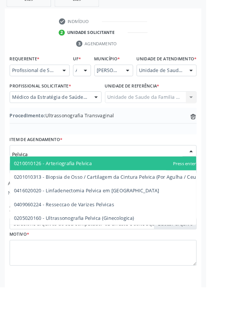
type input "Pelvica"
